Goal: Obtain resource: Obtain resource

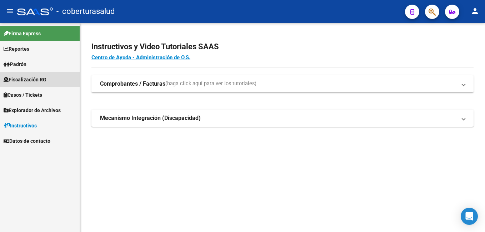
click at [31, 80] on span "Fiscalización RG" at bounding box center [25, 80] width 43 height 8
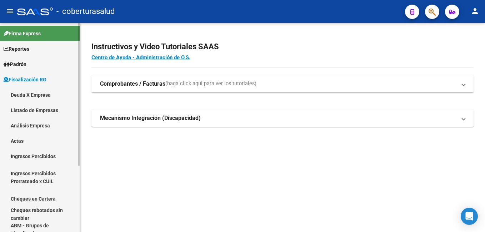
click at [36, 124] on link "Análisis Empresa" at bounding box center [40, 125] width 80 height 15
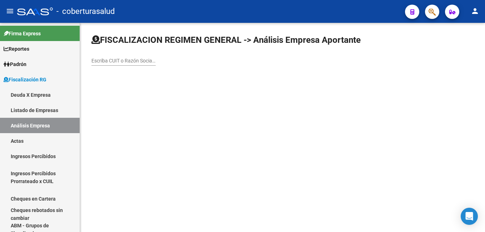
click at [112, 58] on input "Escriba CUIT o Razón Social para buscar" at bounding box center [123, 61] width 64 height 6
paste input "30708888881"
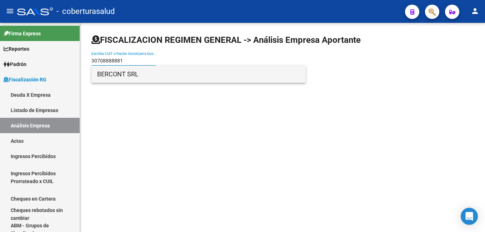
type input "30708888881"
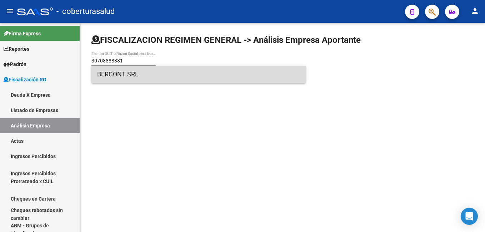
click at [133, 76] on span "BERCONT SRL" at bounding box center [198, 74] width 203 height 17
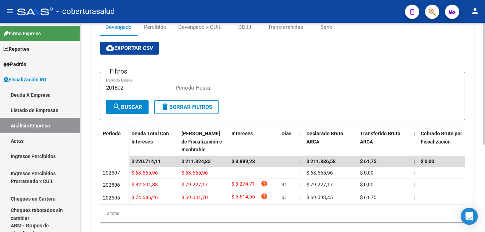
scroll to position [79, 0]
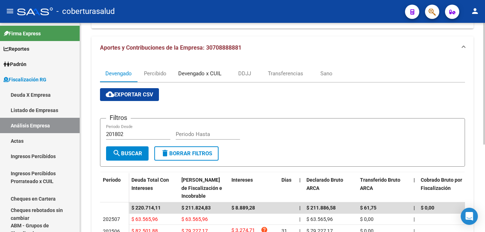
click at [200, 74] on div "Devengado x CUIL" at bounding box center [199, 74] width 43 height 8
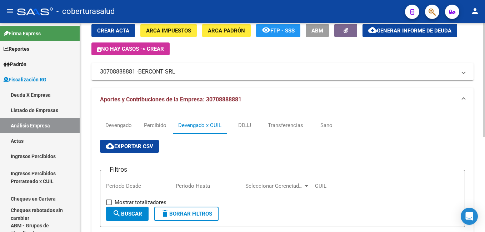
scroll to position [0, 0]
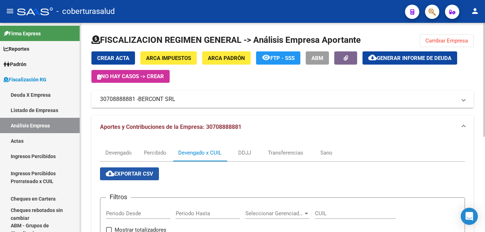
click at [130, 172] on span "cloud_download Exportar CSV" at bounding box center [129, 174] width 47 height 6
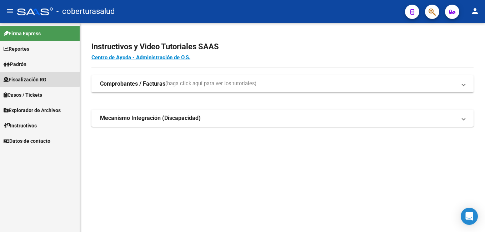
click at [31, 79] on span "Fiscalización RG" at bounding box center [25, 80] width 43 height 8
click at [27, 80] on span "Fiscalización RG" at bounding box center [25, 80] width 43 height 8
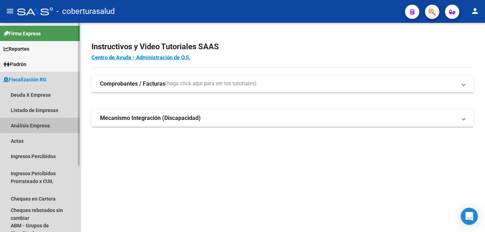
click at [26, 125] on link "Análisis Empresa" at bounding box center [40, 125] width 80 height 15
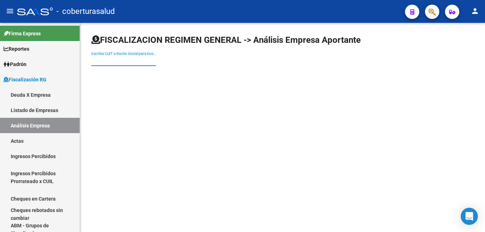
click at [99, 60] on input "Escriba CUIT o Razón Social para buscar" at bounding box center [123, 61] width 64 height 6
click at [106, 58] on input "Escriba CUIT o Razón Social para buscar" at bounding box center [123, 61] width 64 height 6
paste input "30708888881"
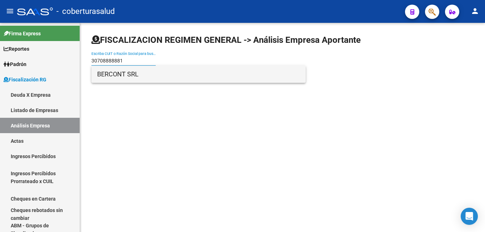
type input "30708888881"
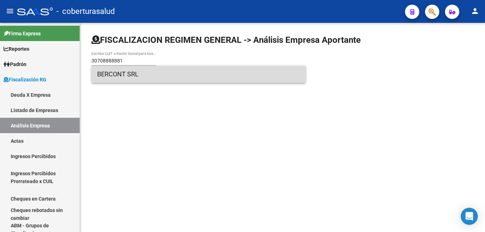
click at [127, 75] on span "BERCONT SRL" at bounding box center [198, 74] width 203 height 17
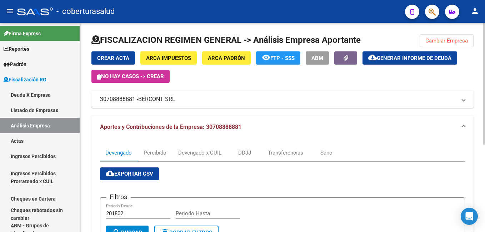
click at [434, 42] on span "Cambiar Empresa" at bounding box center [446, 40] width 42 height 6
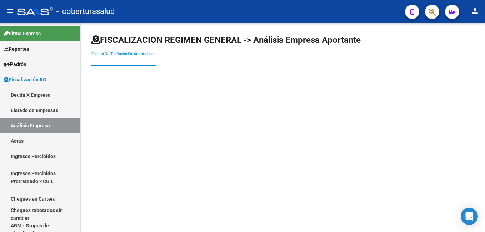
click at [105, 62] on input "Escriba CUIT o Razón Social para buscar" at bounding box center [123, 61] width 64 height 6
paste input "Estimados en adjunto envío gestión de la empresa del asunto. slds"
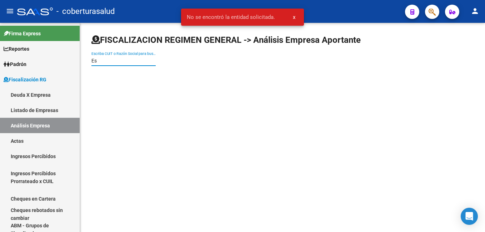
type input "E"
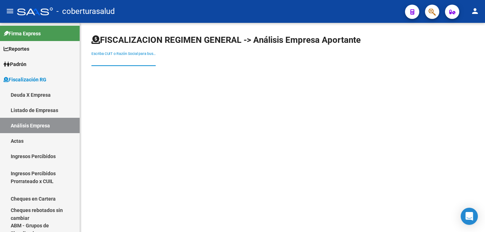
paste input "23182735299"
type input "23182735299"
